Goal: Information Seeking & Learning: Compare options

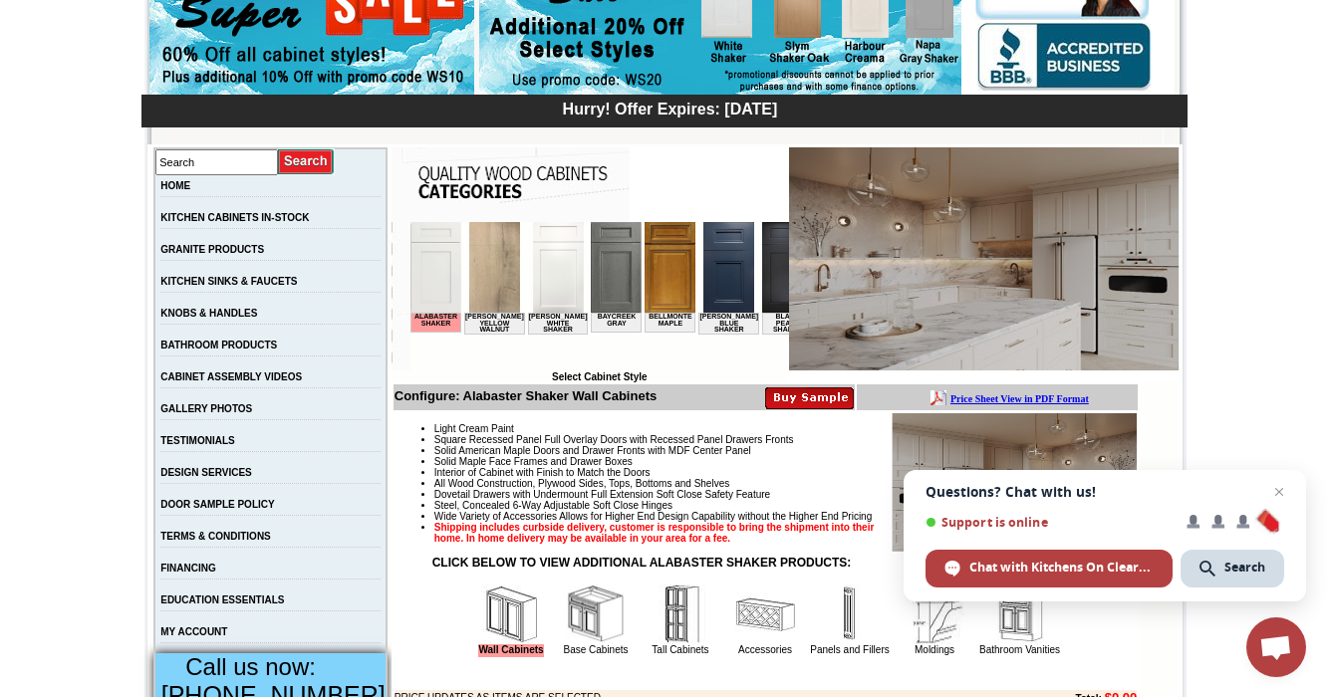
scroll to position [137, 0]
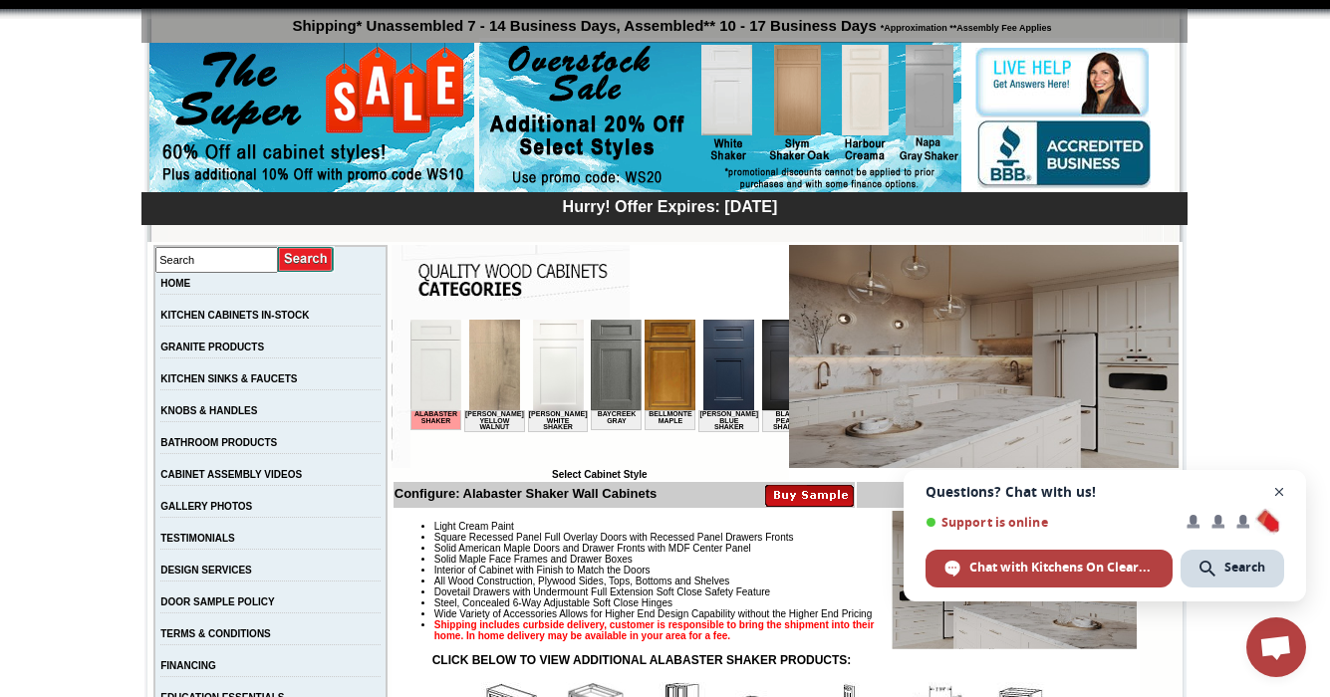
click at [1280, 490] on span "Open chat" at bounding box center [1279, 492] width 25 height 25
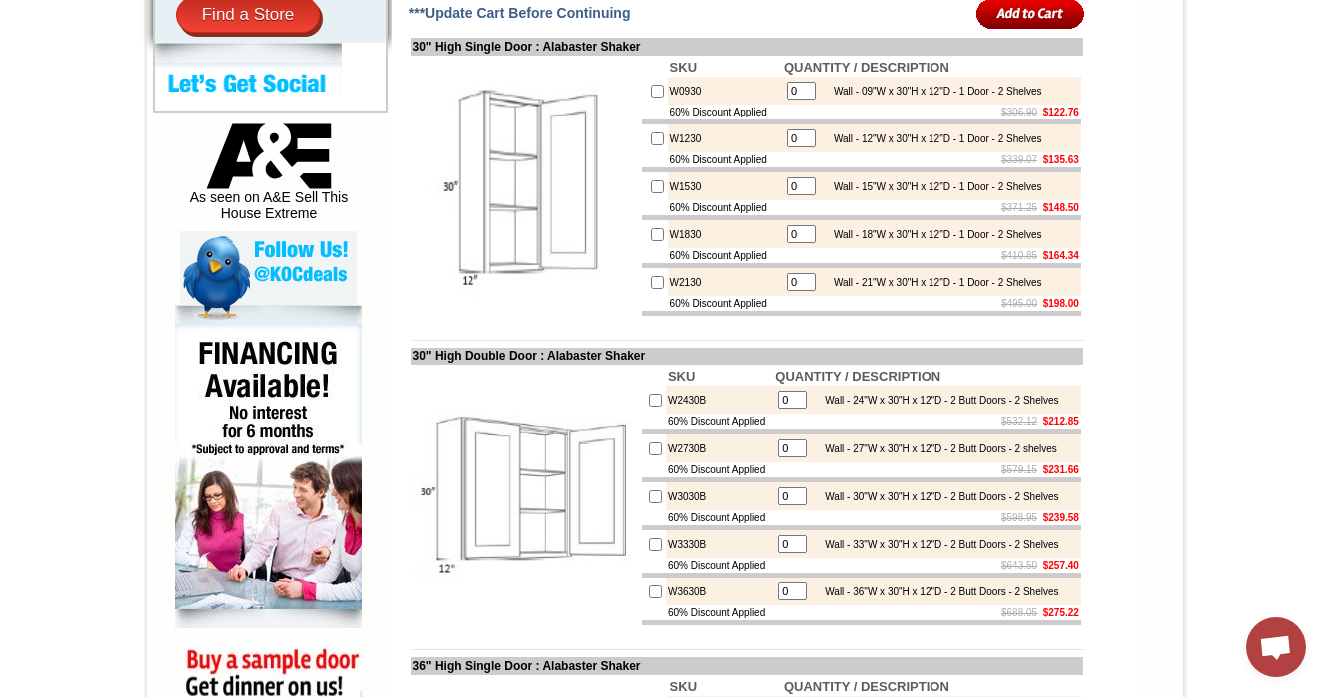
scroll to position [1164, 0]
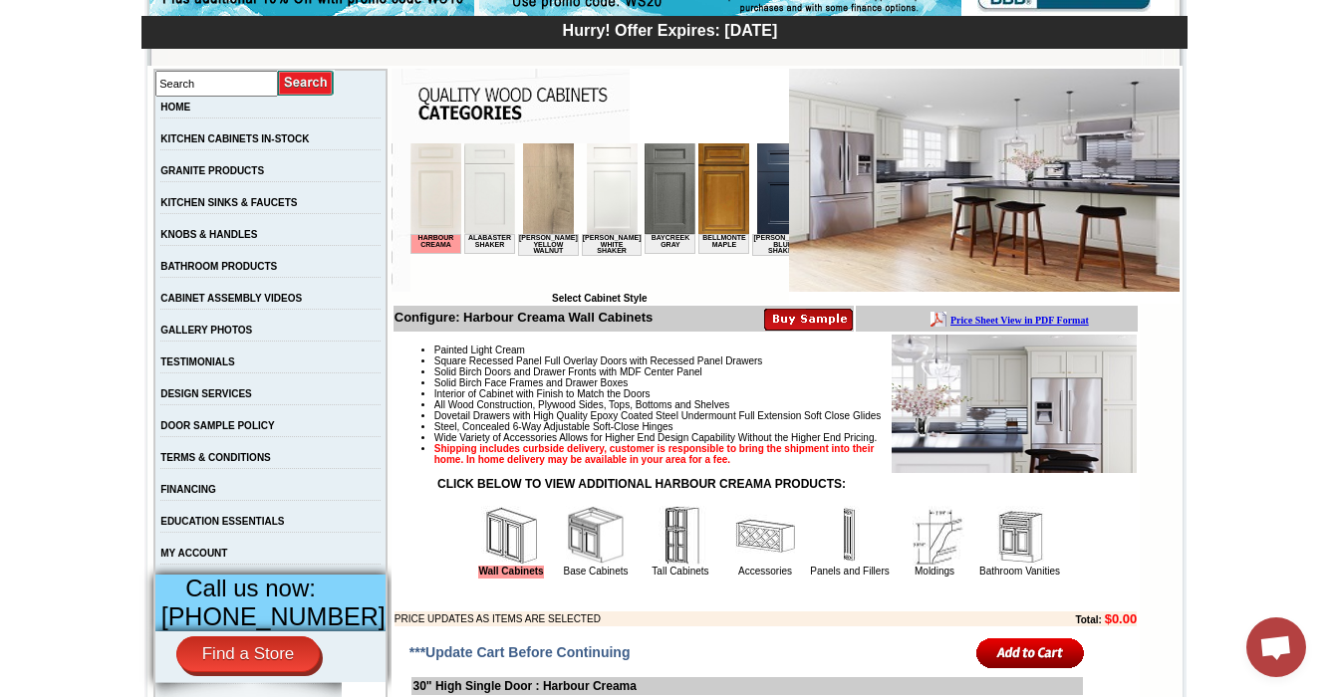
scroll to position [352, 0]
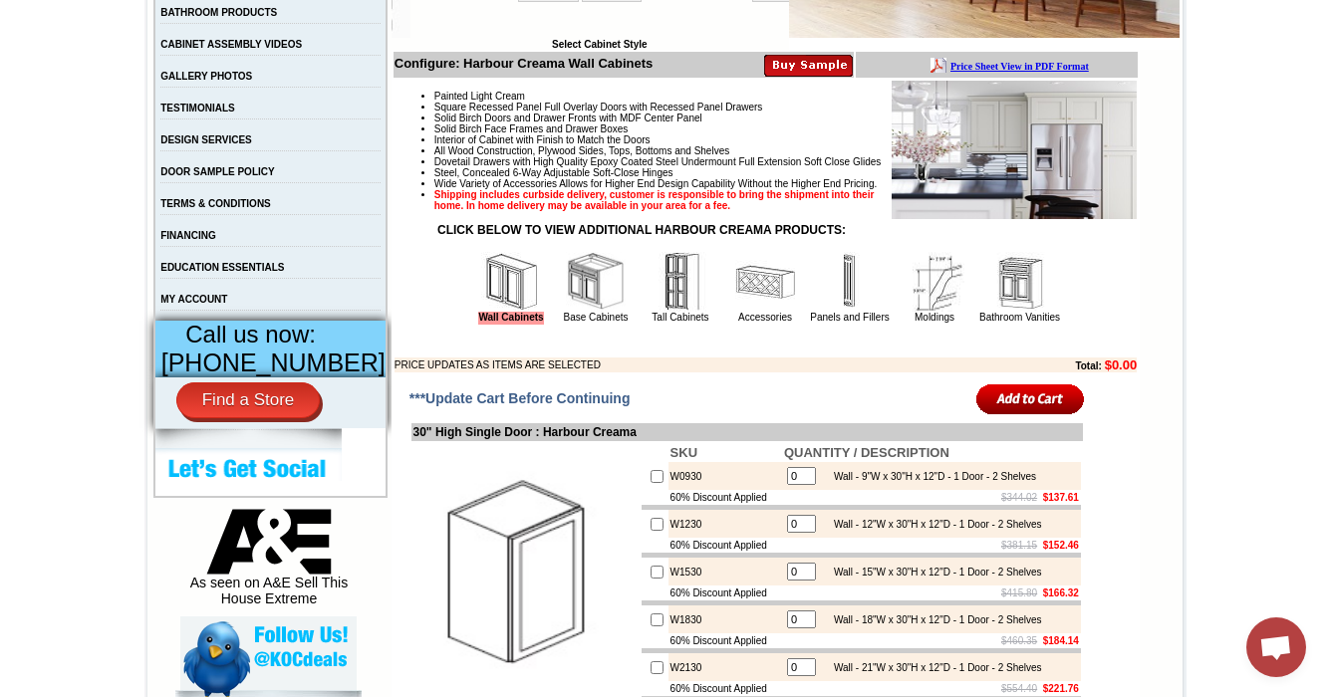
scroll to position [607, 0]
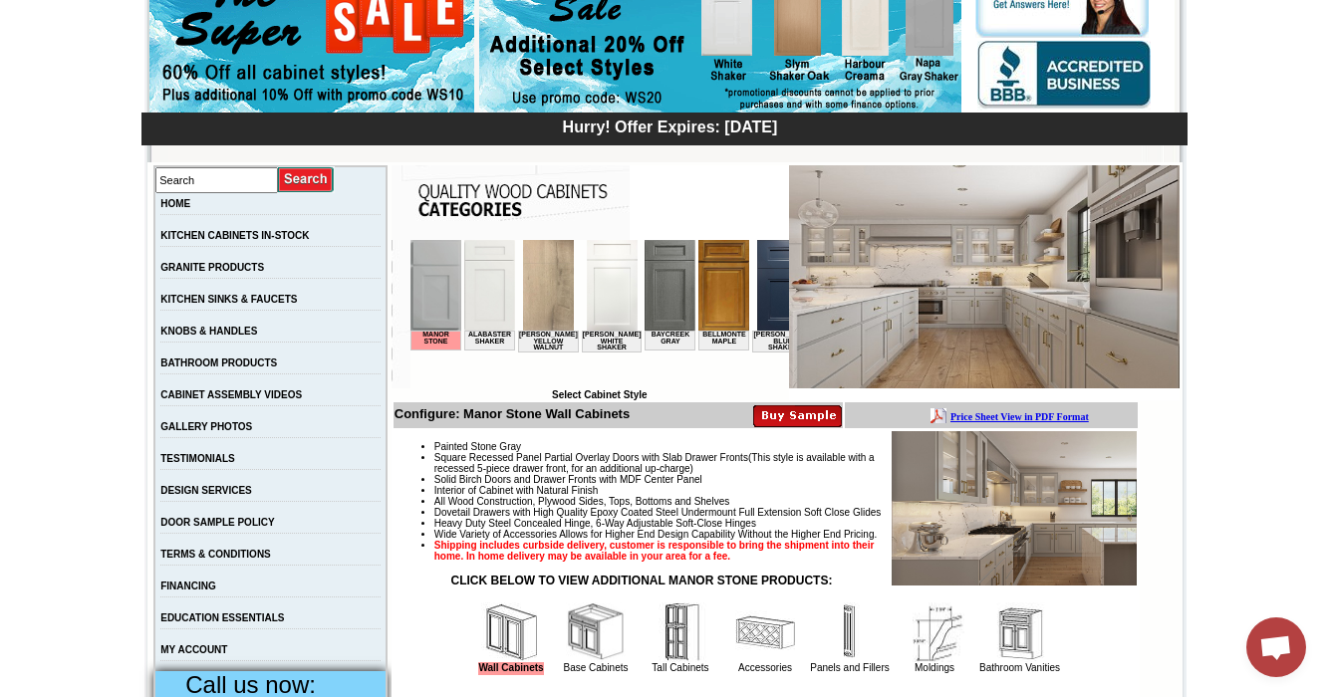
scroll to position [253, 0]
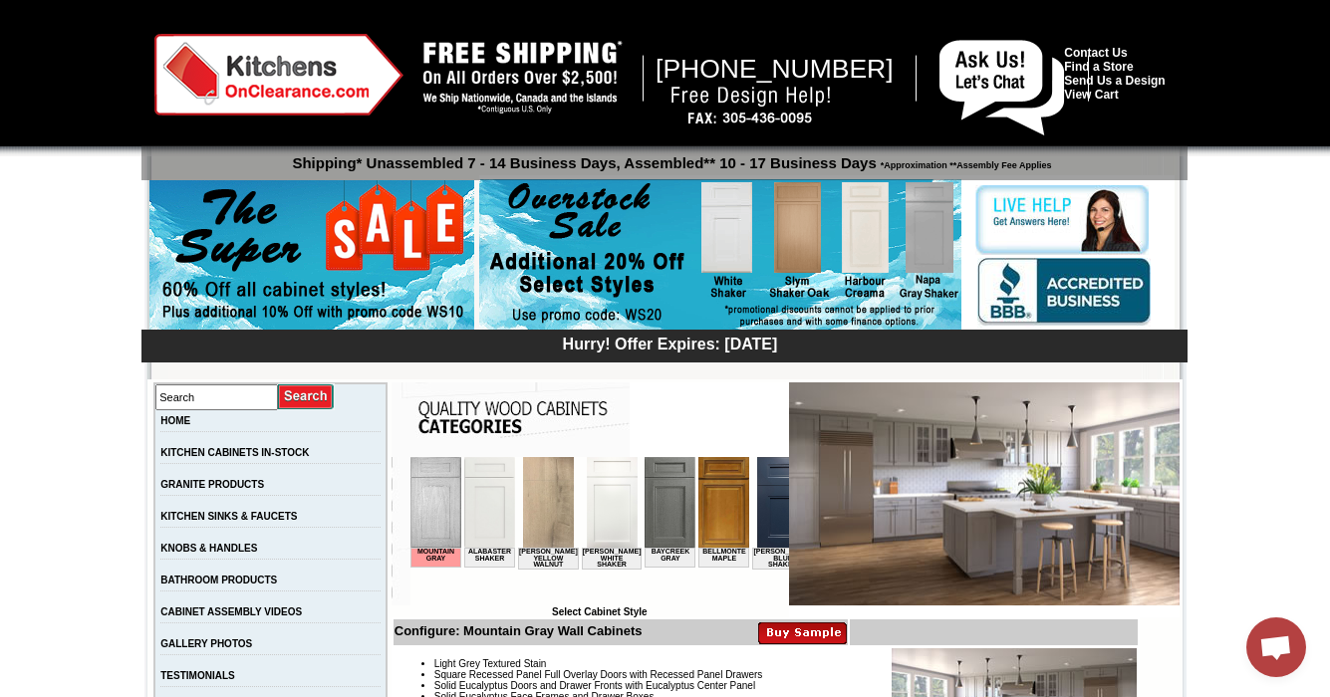
scroll to position [294, 0]
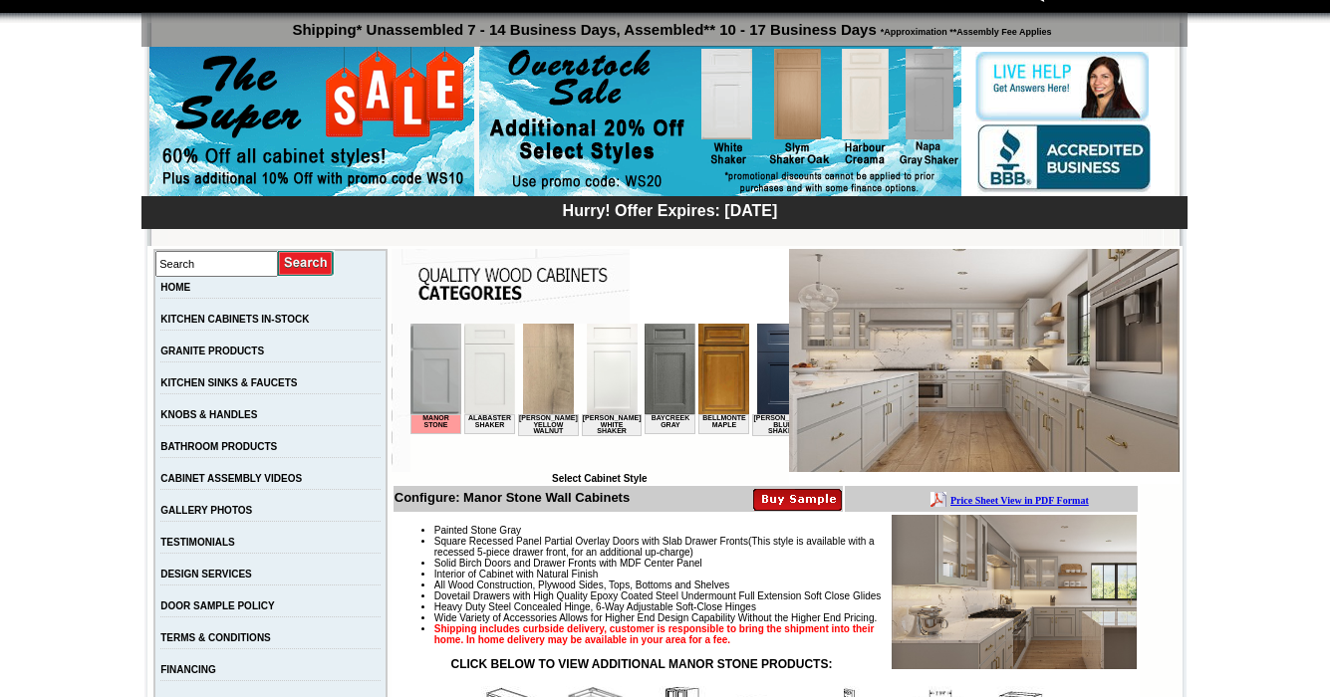
scroll to position [174, 0]
